Goal: Entertainment & Leisure: Consume media (video, audio)

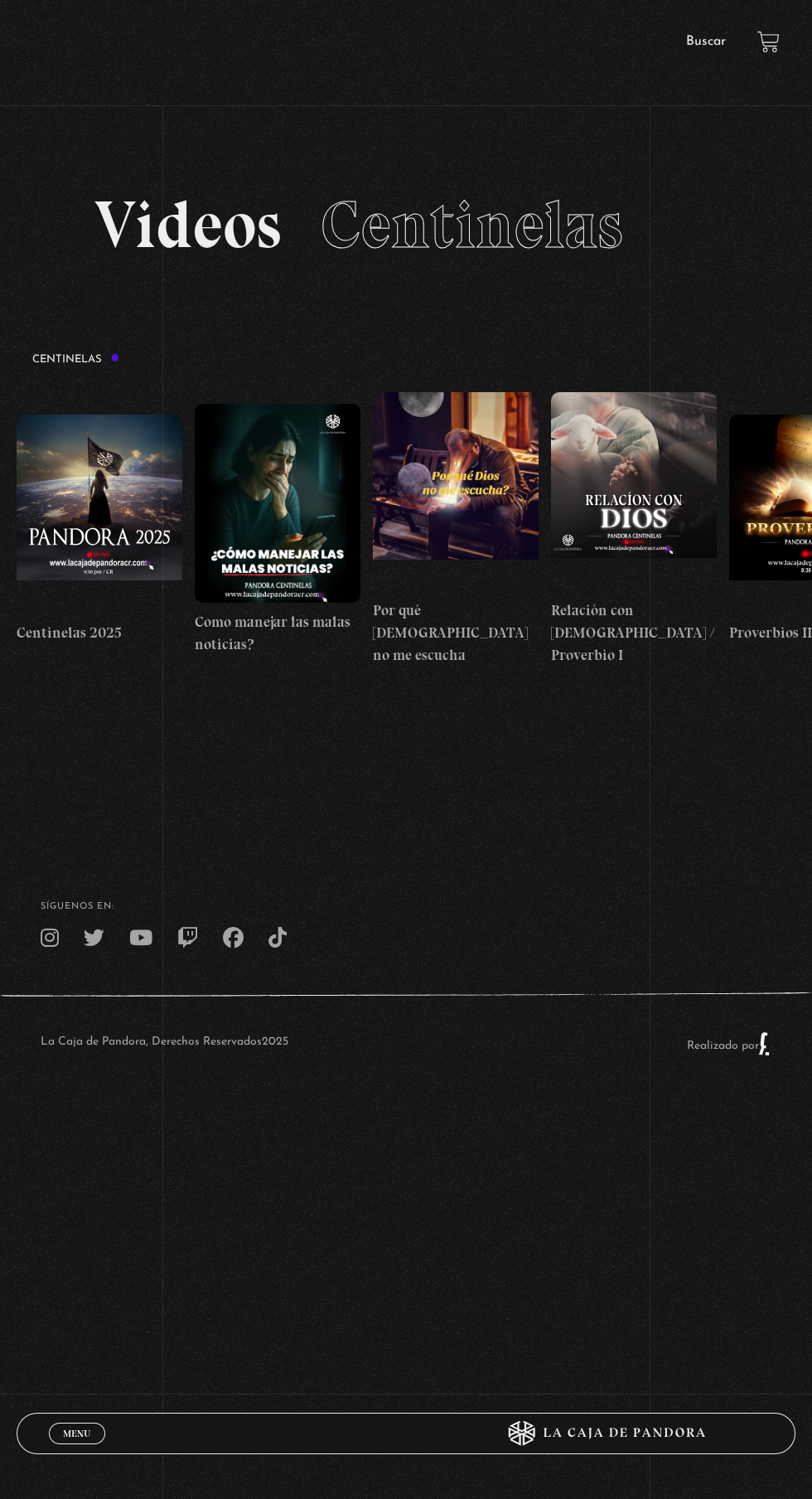
click at [76, 1430] on span "Menu" at bounding box center [77, 1434] width 27 height 10
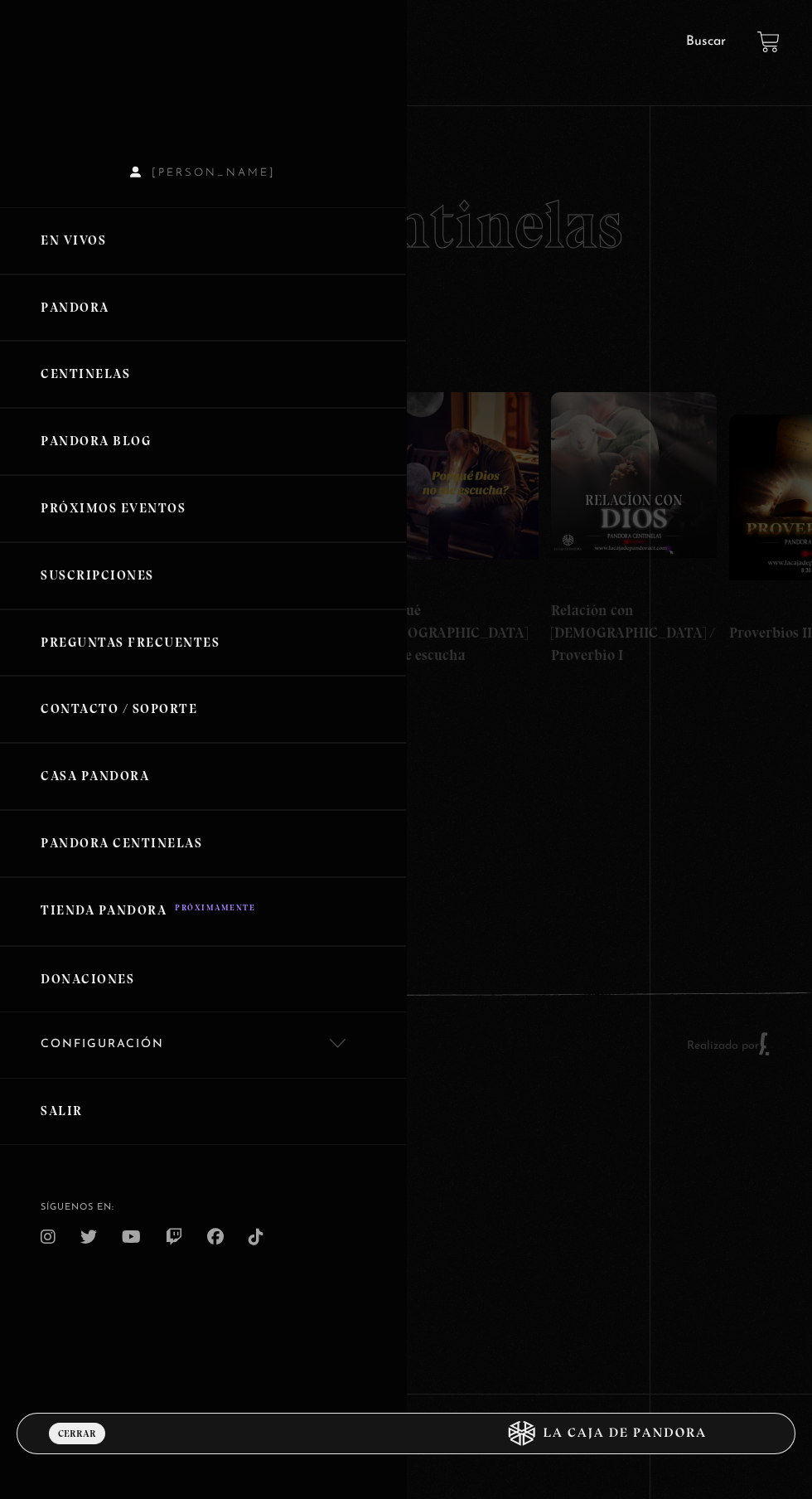
click at [107, 252] on link "En vivos" at bounding box center [203, 241] width 406 height 67
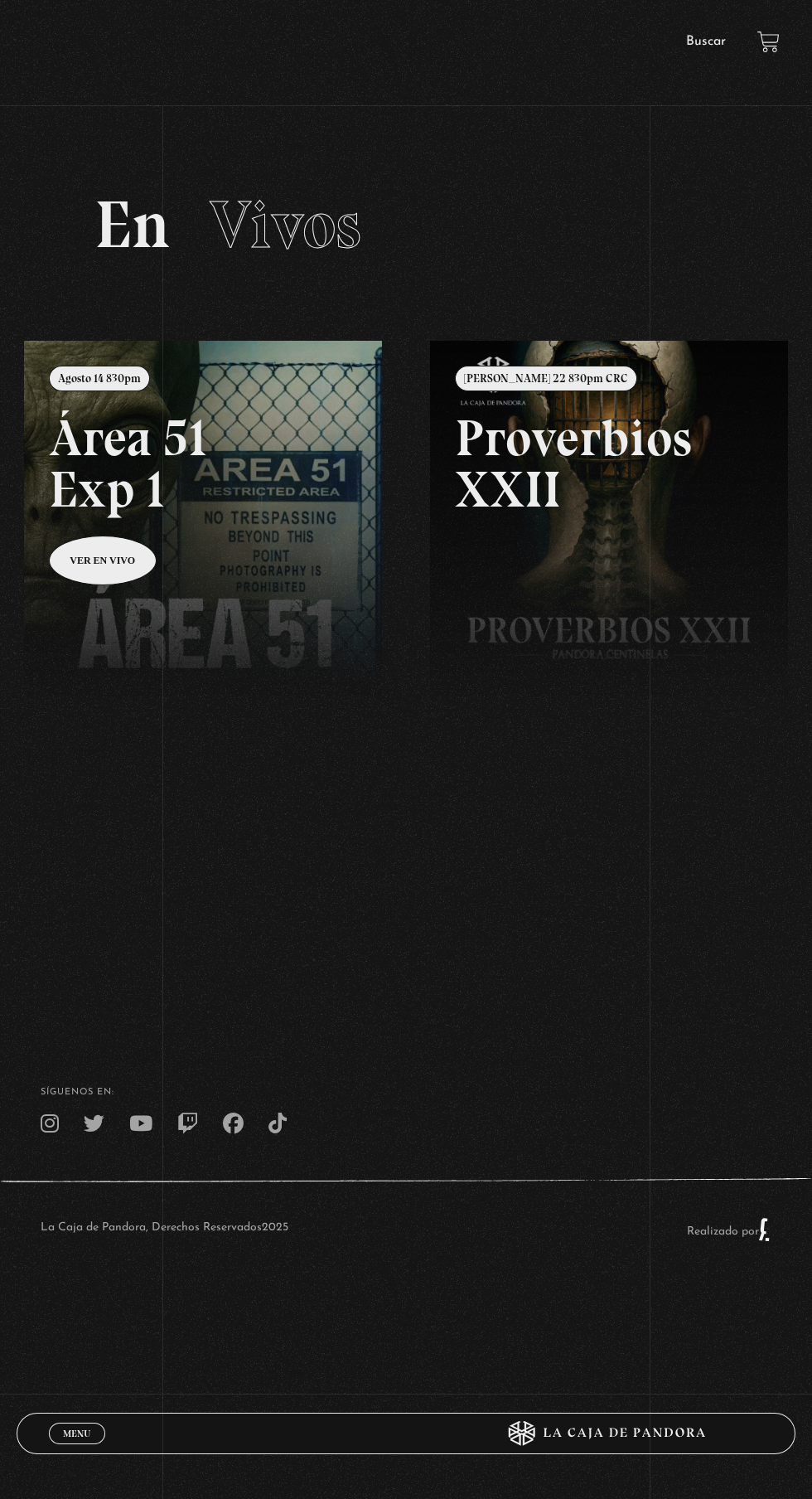
click at [127, 586] on link at bounding box center [430, 1090] width 812 height 1499
